Goal: Task Accomplishment & Management: Manage account settings

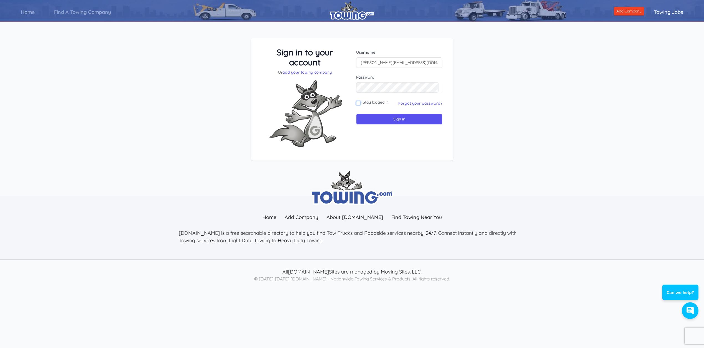
click at [359, 102] on input "Stay logged in" at bounding box center [358, 103] width 4 height 4
checkbox input "true"
click at [389, 118] on input "Sign in" at bounding box center [399, 119] width 86 height 11
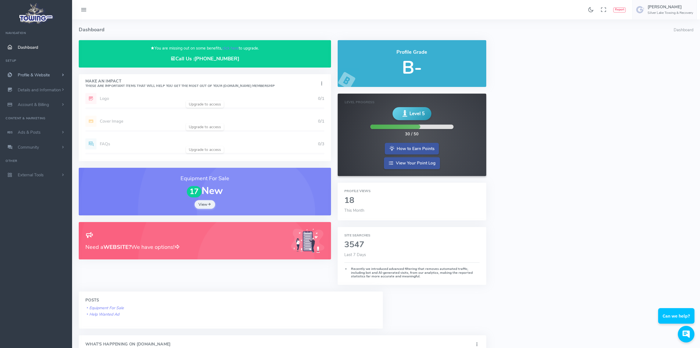
click at [35, 74] on span "Profile & Website" at bounding box center [34, 75] width 32 height 6
click at [33, 135] on link "Team Members" at bounding box center [43, 137] width 58 height 11
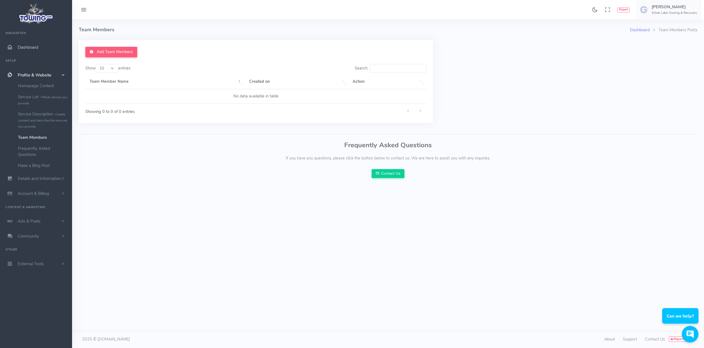
click at [28, 46] on span "Dashboard" at bounding box center [28, 48] width 21 height 6
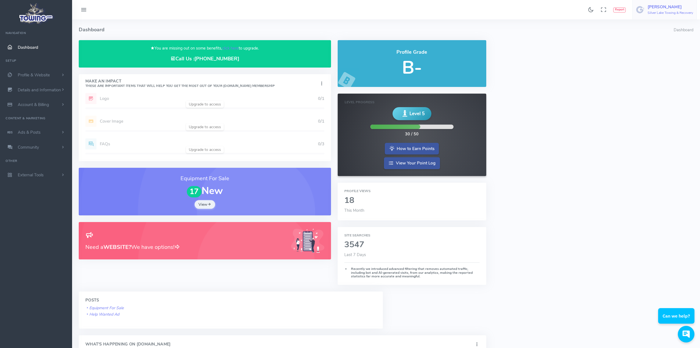
click at [660, 7] on h5 "[PERSON_NAME]" at bounding box center [669, 7] width 45 height 4
click at [672, 33] on span "Account Settings" at bounding box center [670, 34] width 30 height 6
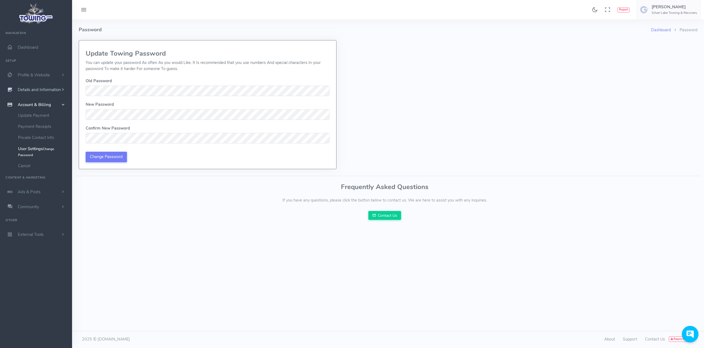
click at [43, 87] on span "Details and Information" at bounding box center [39, 90] width 43 height 6
click at [38, 124] on link "Company Information" at bounding box center [43, 123] width 58 height 11
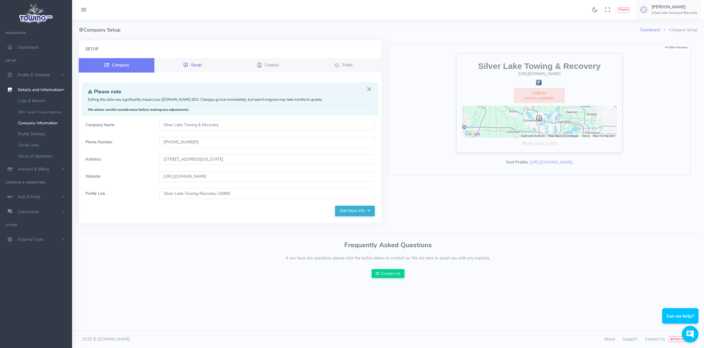
click at [193, 65] on span "Social" at bounding box center [196, 65] width 11 height 6
click at [188, 65] on icon at bounding box center [185, 65] width 5 height 7
click at [198, 62] on link "Social" at bounding box center [192, 65] width 76 height 14
click at [211, 63] on link "Social" at bounding box center [192, 65] width 76 height 14
click at [276, 63] on span "Contact" at bounding box center [272, 65] width 14 height 6
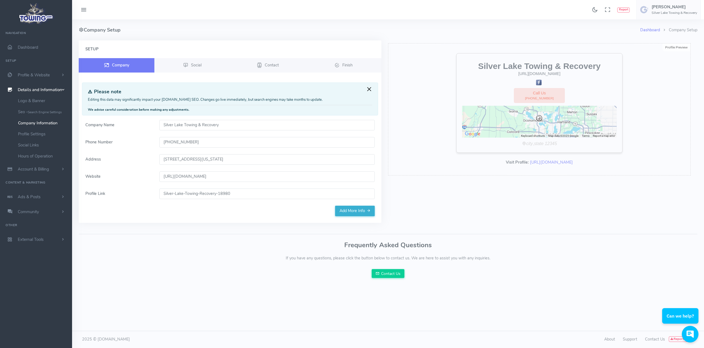
click at [370, 88] on button "Close" at bounding box center [369, 89] width 6 height 6
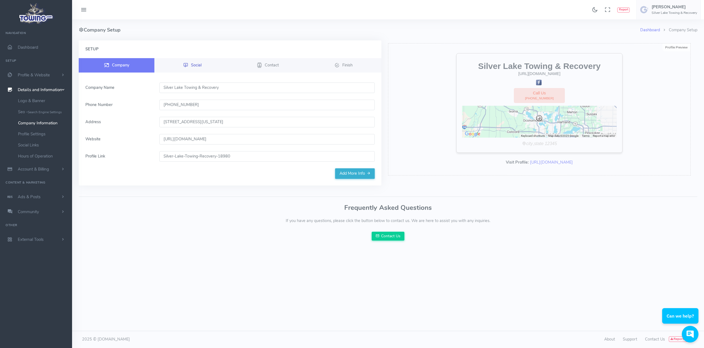
click at [205, 65] on link "Social" at bounding box center [192, 65] width 76 height 14
click at [255, 63] on link "Contact" at bounding box center [268, 65] width 76 height 14
click at [351, 65] on span "Finish" at bounding box center [347, 65] width 10 height 6
click at [343, 171] on link "Add More Info" at bounding box center [355, 174] width 40 height 11
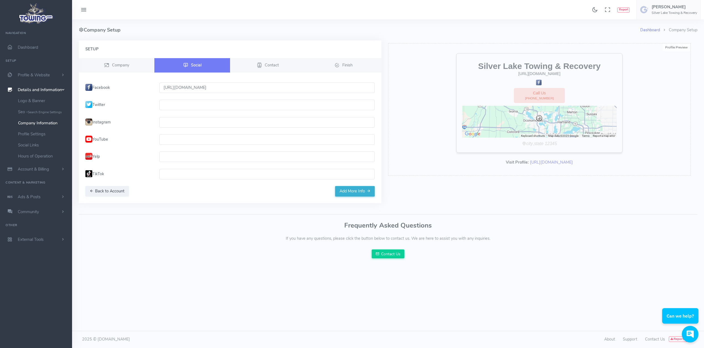
drag, startPoint x: 264, startPoint y: 91, endPoint x: 104, endPoint y: 78, distance: 161.3
click at [104, 78] on div "Company Social Contact" at bounding box center [229, 127] width 289 height 139
click at [178, 121] on input "text" at bounding box center [266, 122] width 215 height 11
paste input "https://www.instagram.com/silverlakeautocenters/"
type input "https://www.instagram.com/silverlakeautocenters/"
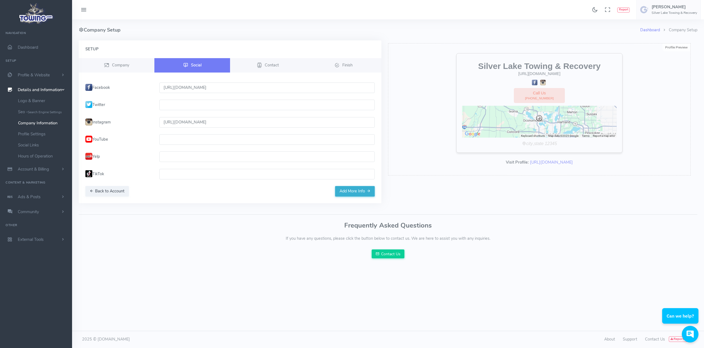
click at [166, 149] on form "Facebook https://www.facebook.com/silverlakeauto/ Twitter Instagram https://www…" at bounding box center [230, 135] width 296 height 104
click at [169, 155] on input "text" at bounding box center [266, 157] width 215 height 11
paste input "https://www.yelp.com/biz/silver-lake-towing-and-recovery-oconomowoc-6"
type input "https://www.yelp.com/biz/silver-lake-towing-and-recovery-oconomowoc-6"
click at [353, 193] on button "Add More Info" at bounding box center [355, 191] width 40 height 11
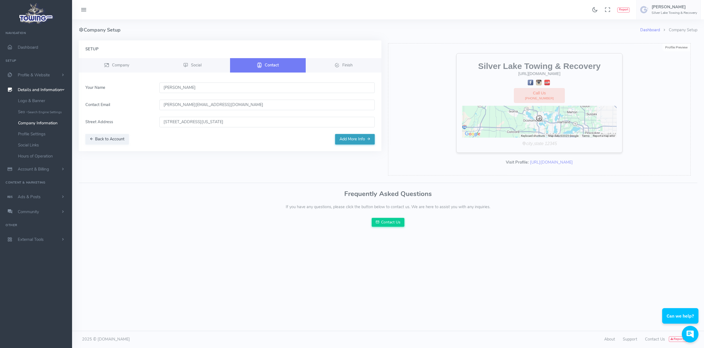
click at [351, 141] on button "Add More Info" at bounding box center [355, 139] width 40 height 11
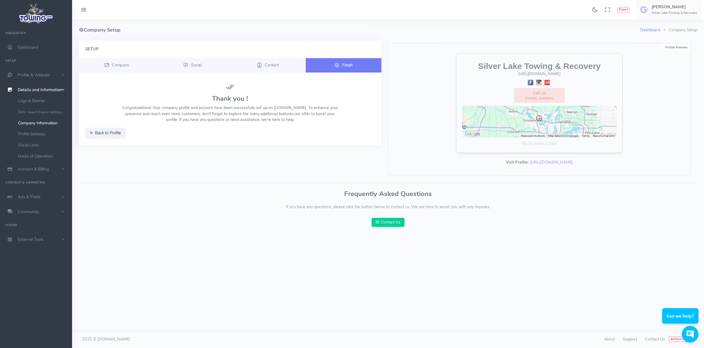
click at [349, 64] on span "Finish" at bounding box center [347, 65] width 10 height 6
click at [95, 135] on button "Back to Profile" at bounding box center [105, 133] width 40 height 11
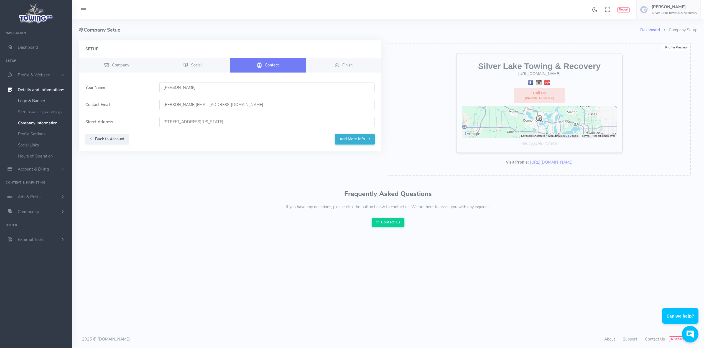
click at [37, 102] on link "Logo & Banner" at bounding box center [43, 100] width 58 height 11
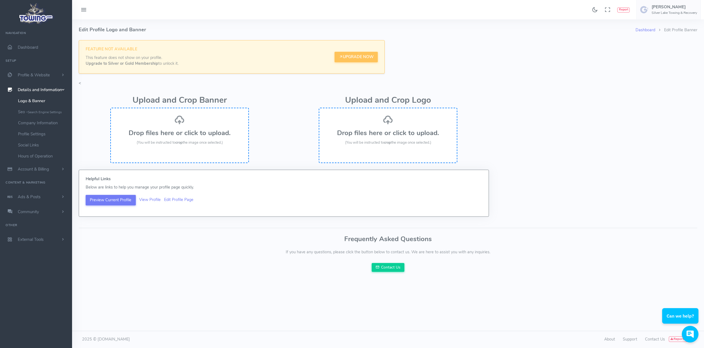
click at [411, 123] on div "Drop files here or click to upload. (You will be instructed to crop the image o…" at bounding box center [388, 130] width 126 height 31
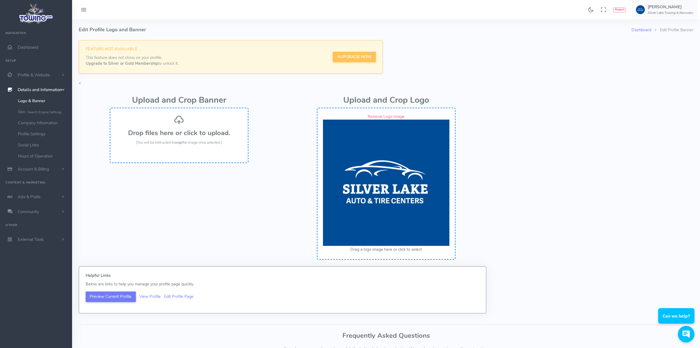
click at [387, 176] on img at bounding box center [386, 183] width 126 height 126
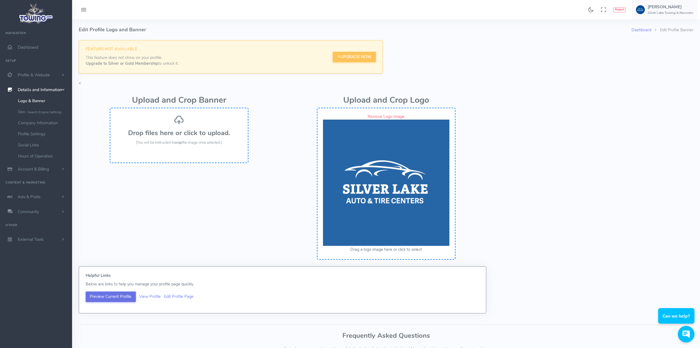
click at [119, 296] on button "Preview Current Profile" at bounding box center [111, 297] width 50 height 11
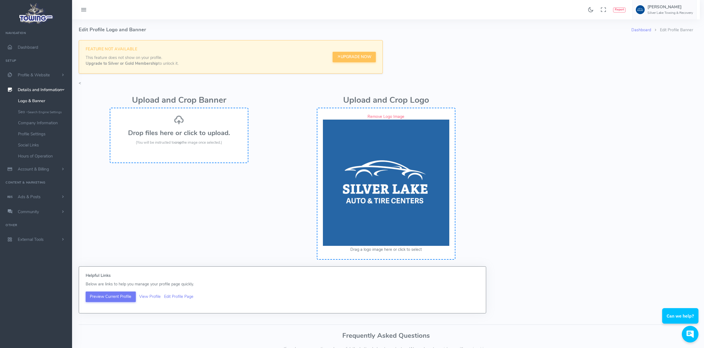
click at [321, 209] on div at bounding box center [352, 174] width 704 height 348
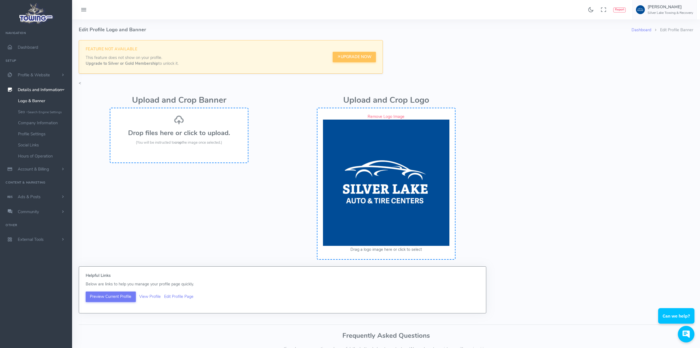
click at [409, 195] on img at bounding box center [386, 183] width 126 height 126
click at [393, 201] on img at bounding box center [386, 183] width 126 height 126
click at [396, 237] on img at bounding box center [386, 183] width 126 height 126
click at [396, 236] on img at bounding box center [386, 183] width 126 height 126
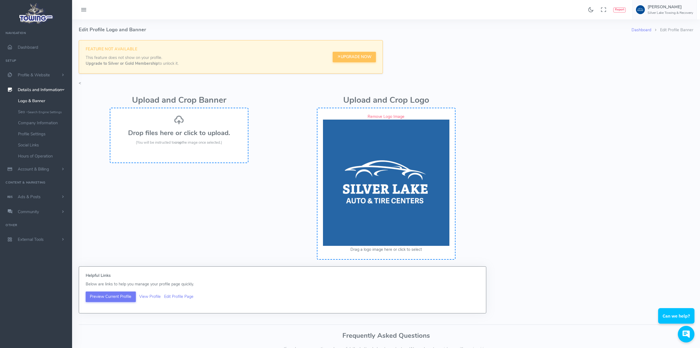
click at [402, 249] on button "Drag a logo image here or click to select" at bounding box center [386, 250] width 72 height 6
click at [193, 136] on h3 "Drop files here or click to upload." at bounding box center [179, 132] width 126 height 7
click at [192, 138] on div "Drop files here or click to upload. (You will be instructed to crop the image o…" at bounding box center [179, 130] width 126 height 31
click at [177, 142] on strong "crop" at bounding box center [178, 142] width 7 height 5
click at [23, 52] on link "Dashboard" at bounding box center [36, 47] width 72 height 15
